Goal: Communication & Community: Answer question/provide support

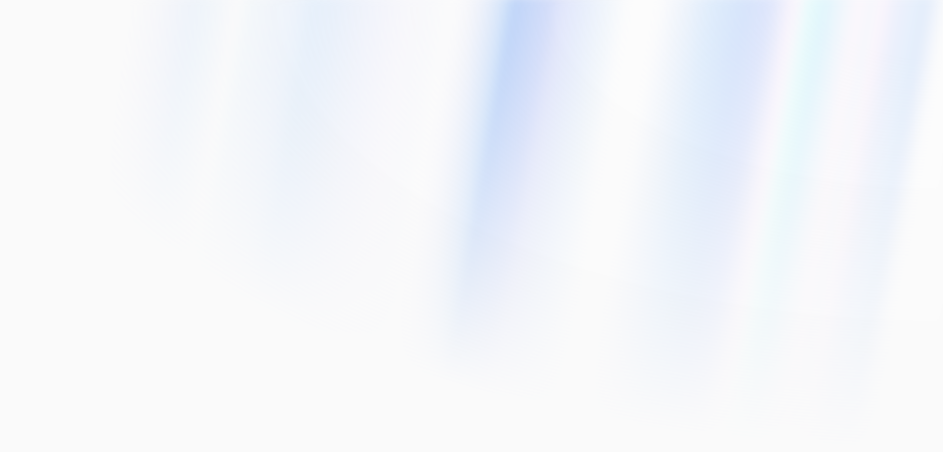
type input "[EMAIL_ADDRESS][DOMAIN_NAME]"
click at [689, 371] on div at bounding box center [471, 226] width 943 height 452
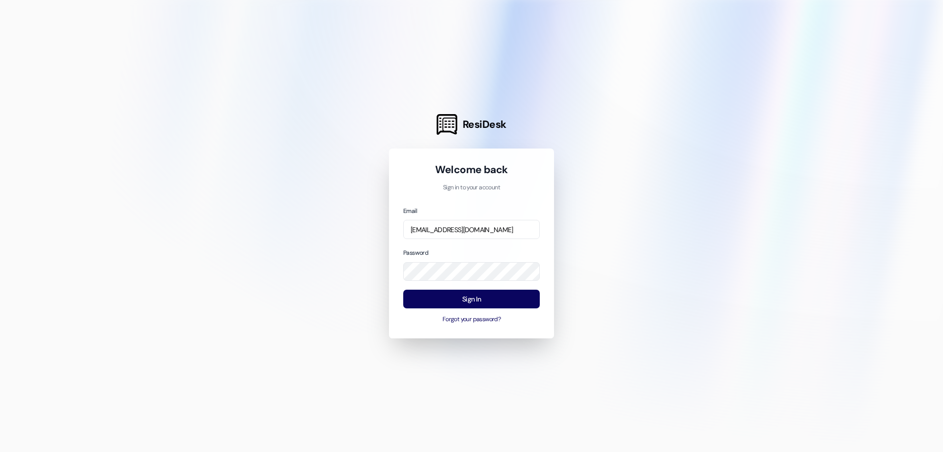
click at [468, 243] on div "Email [EMAIL_ADDRESS][DOMAIN_NAME] Password Sign In Forgot your password?" at bounding box center [471, 264] width 137 height 118
click at [457, 301] on button "Sign In" at bounding box center [471, 298] width 137 height 19
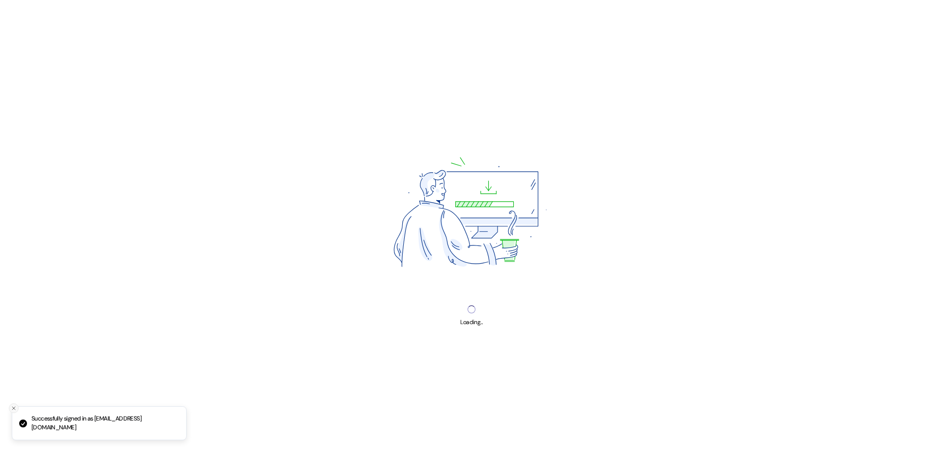
click at [14, 409] on icon "Close toast" at bounding box center [14, 408] width 6 height 6
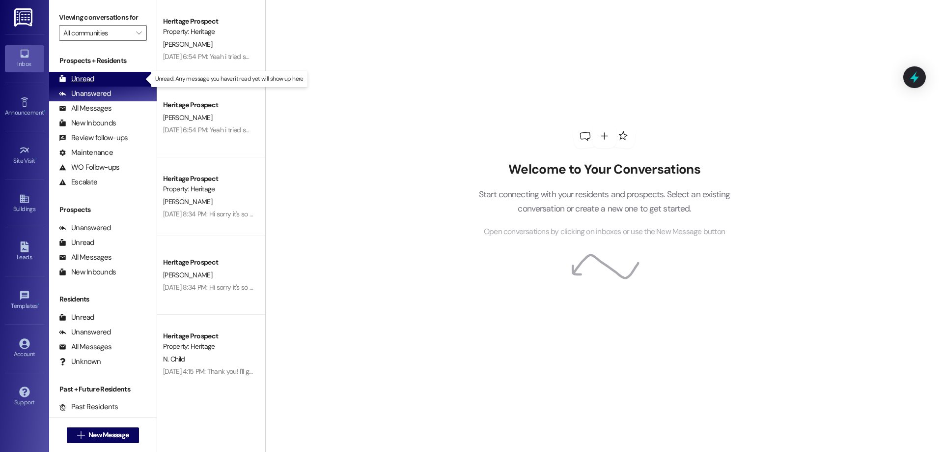
click at [123, 80] on div "Unread (0)" at bounding box center [103, 79] width 108 height 15
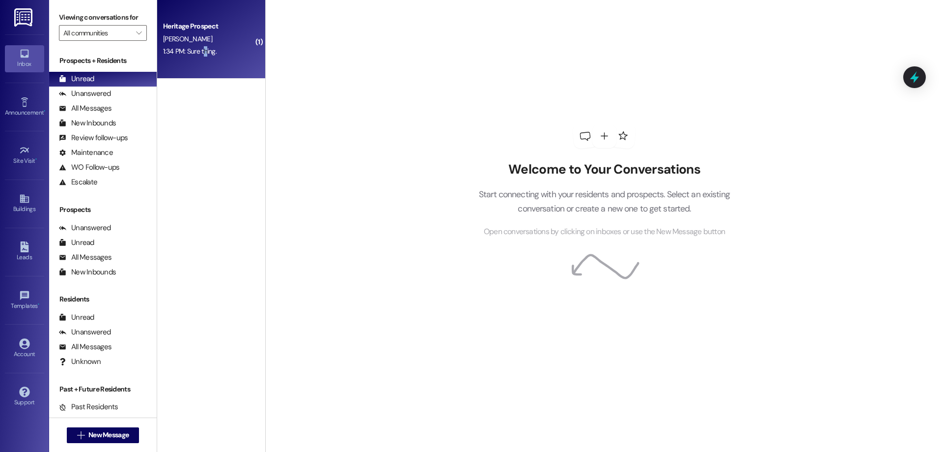
click at [199, 65] on div "Heritage Prospect [PERSON_NAME] 1:34 PM: Sure thing. 1:34 PM: Sure thing." at bounding box center [211, 39] width 108 height 79
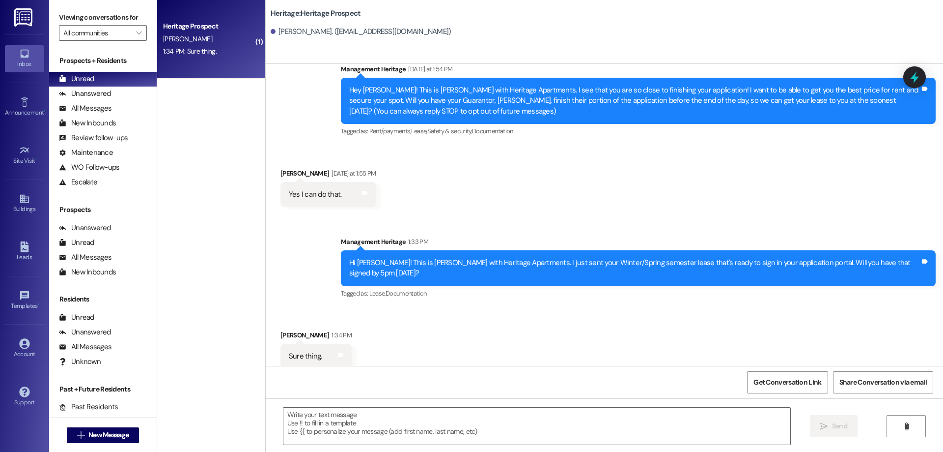
scroll to position [30, 0]
